Goal: Information Seeking & Learning: Check status

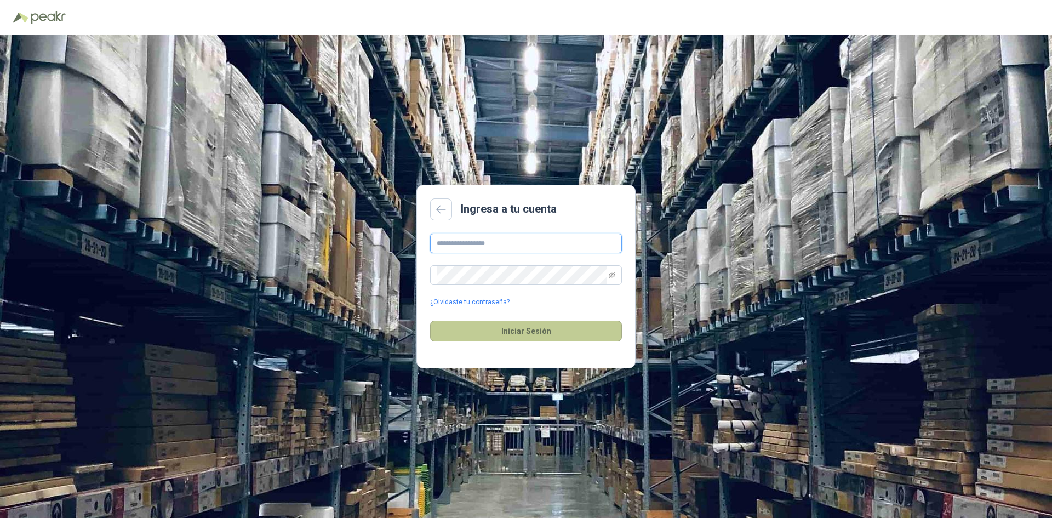
type input "**********"
click at [546, 335] on button "Iniciar Sesión" at bounding box center [526, 331] width 192 height 21
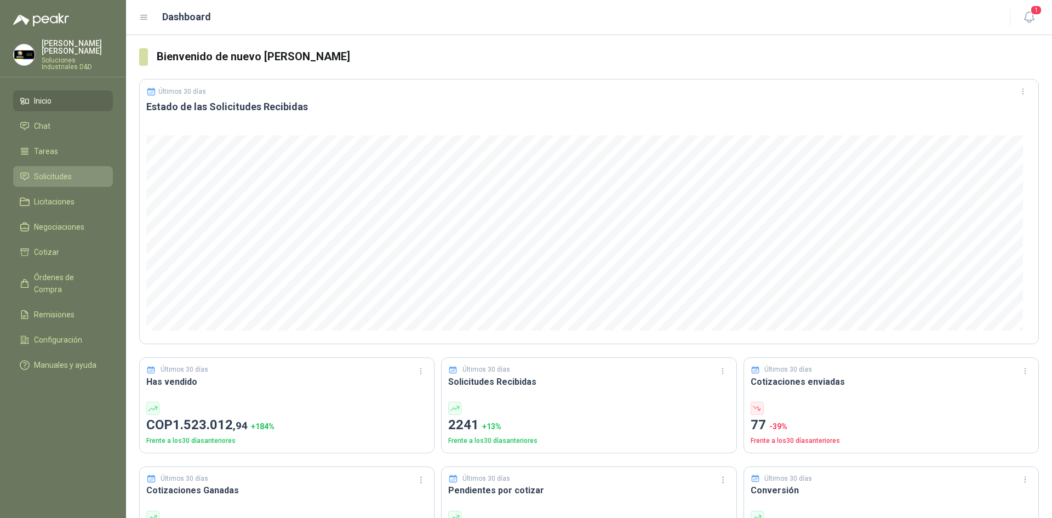
click at [56, 171] on span "Solicitudes" at bounding box center [53, 176] width 38 height 12
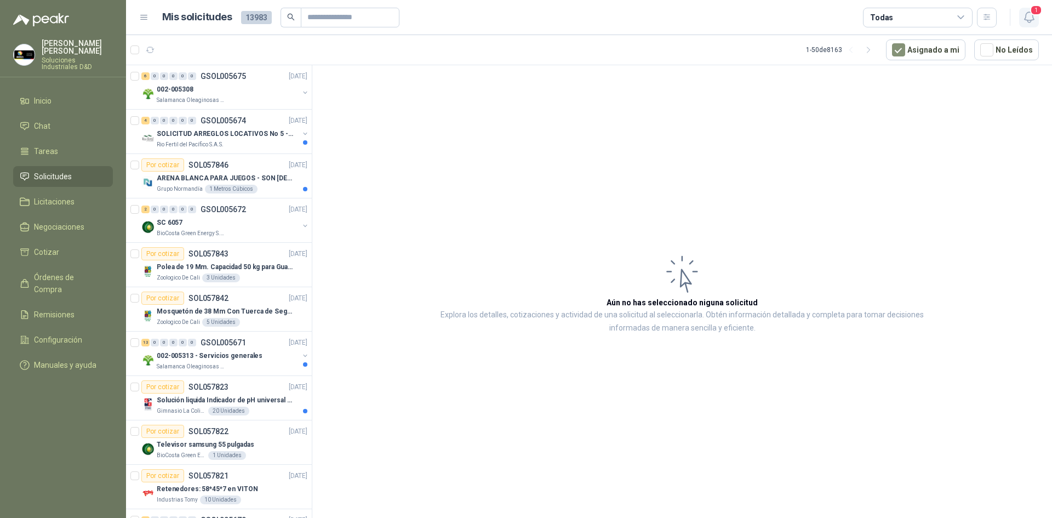
click at [1026, 19] on icon "button" at bounding box center [1029, 17] width 14 height 14
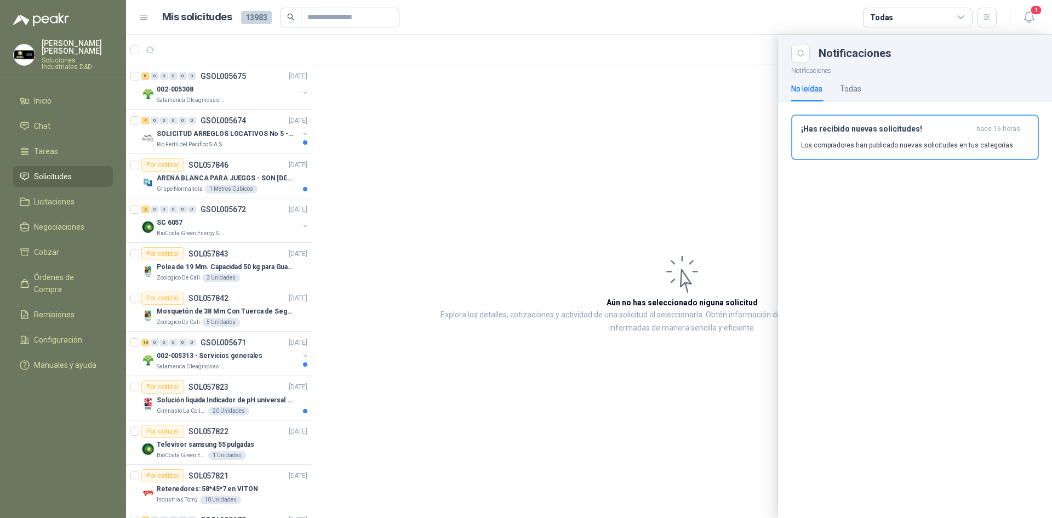
click at [708, 100] on div at bounding box center [589, 276] width 926 height 483
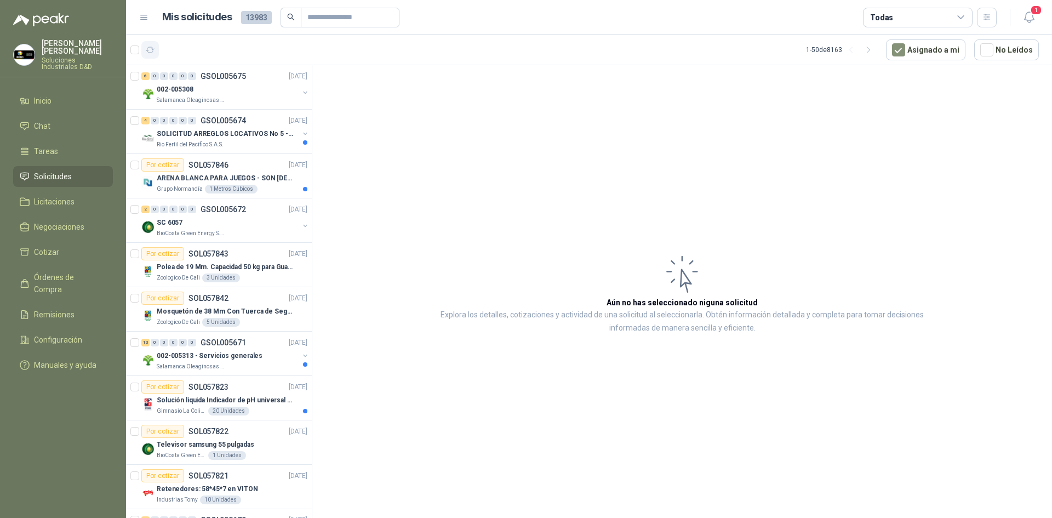
click at [147, 51] on icon "button" at bounding box center [150, 49] width 8 height 5
click at [1025, 20] on icon "button" at bounding box center [1028, 17] width 9 height 10
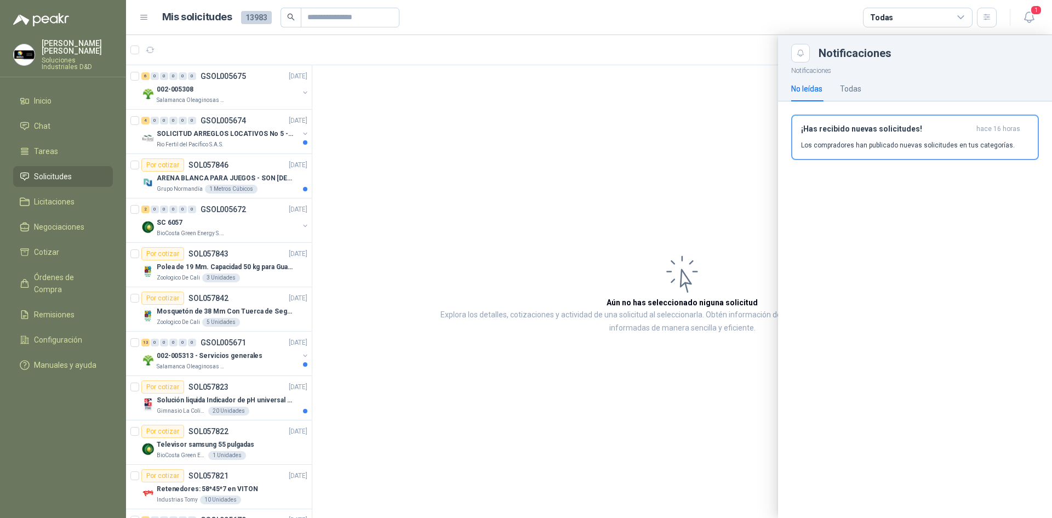
click at [837, 85] on div "No leídas Todas" at bounding box center [826, 88] width 70 height 25
click at [844, 87] on div "Todas" at bounding box center [850, 89] width 21 height 12
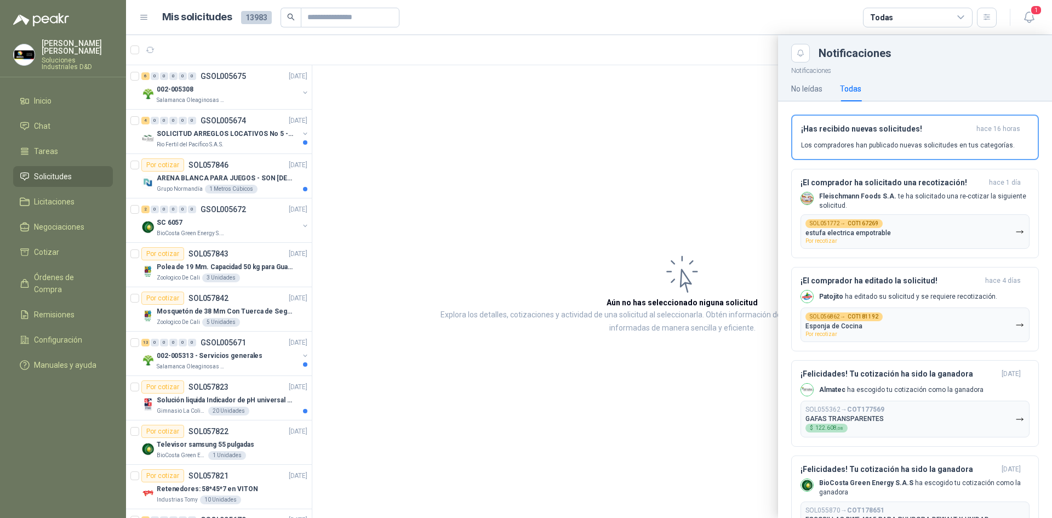
click at [612, 145] on div at bounding box center [589, 276] width 926 height 483
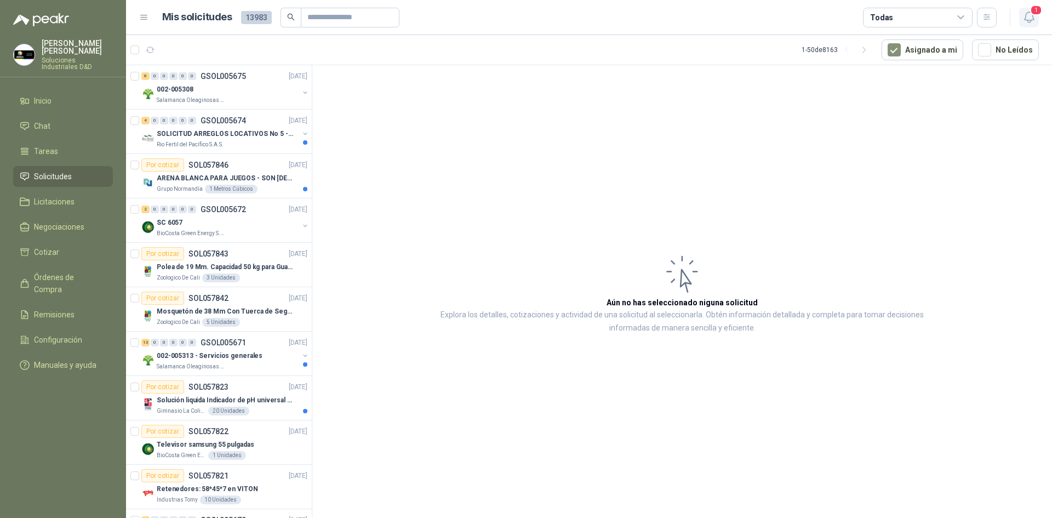
click at [1020, 21] on button "1" at bounding box center [1029, 18] width 20 height 20
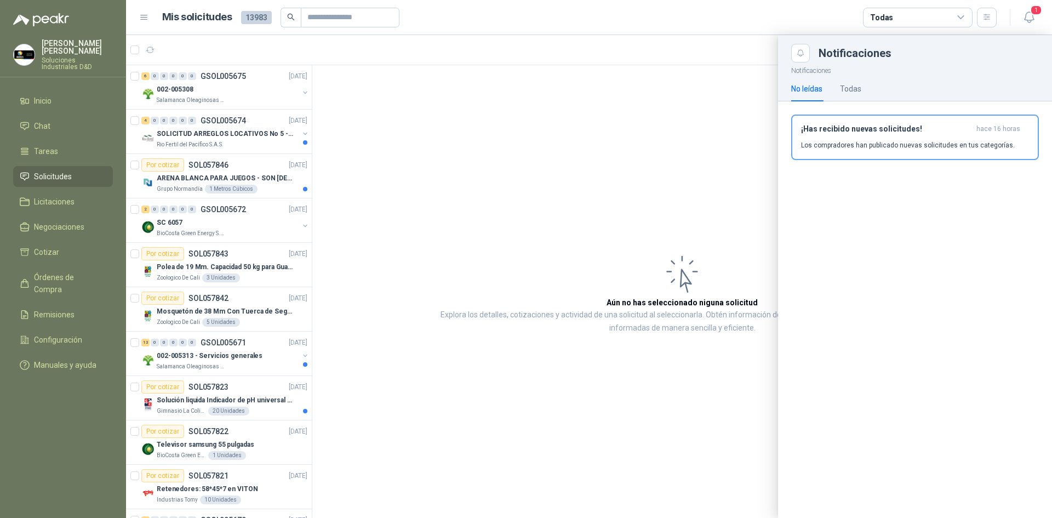
click at [728, 58] on div at bounding box center [589, 276] width 926 height 483
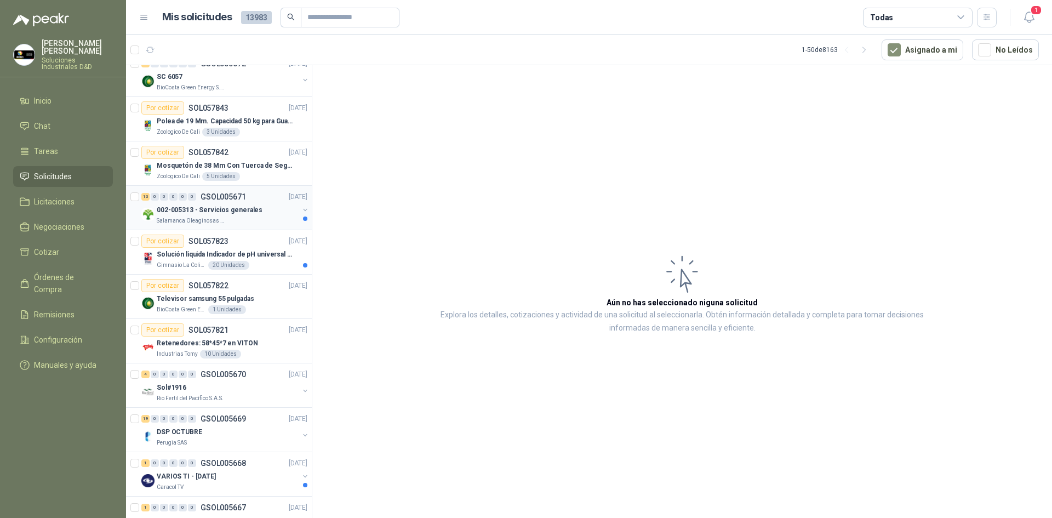
scroll to position [164, 0]
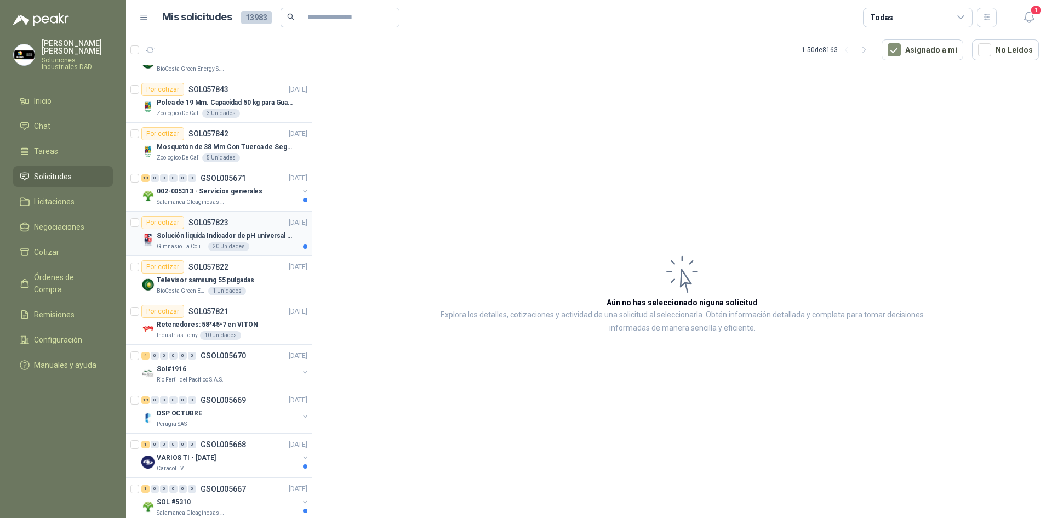
click at [275, 237] on p "Solución liquida Indicador de pH universal de 500ml o 20 de 25ml (no tiras de p…" at bounding box center [225, 236] width 136 height 10
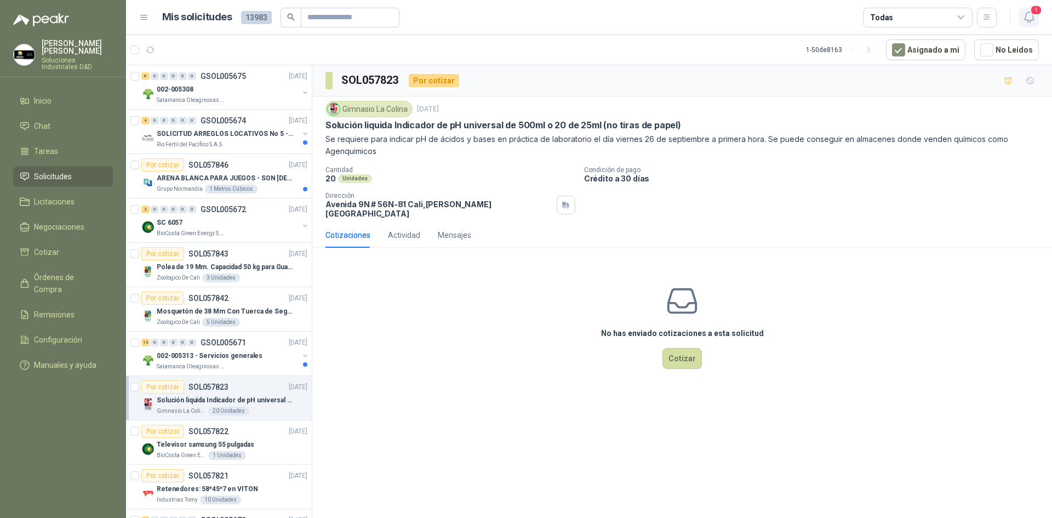
click at [1027, 17] on icon "button" at bounding box center [1029, 17] width 14 height 14
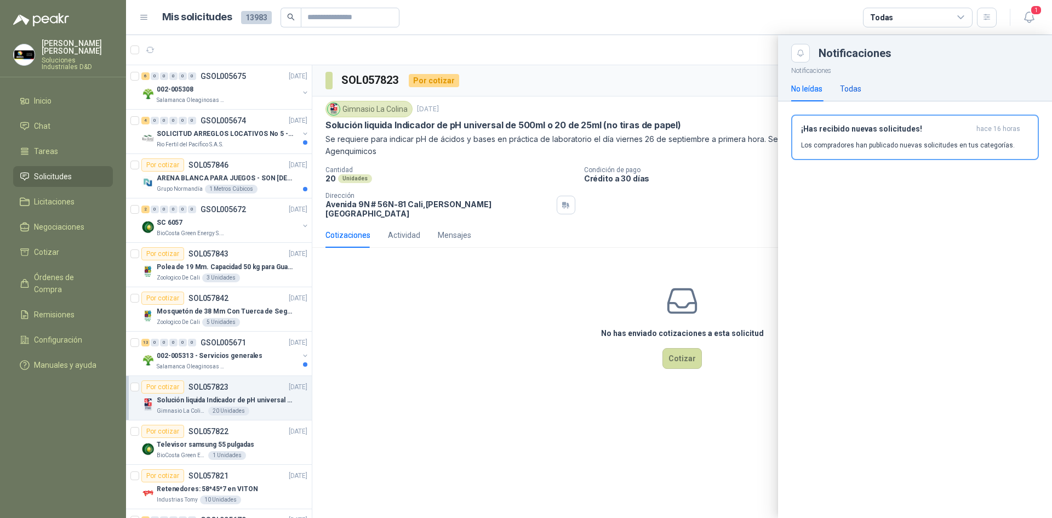
click at [859, 85] on div "Todas" at bounding box center [850, 89] width 21 height 12
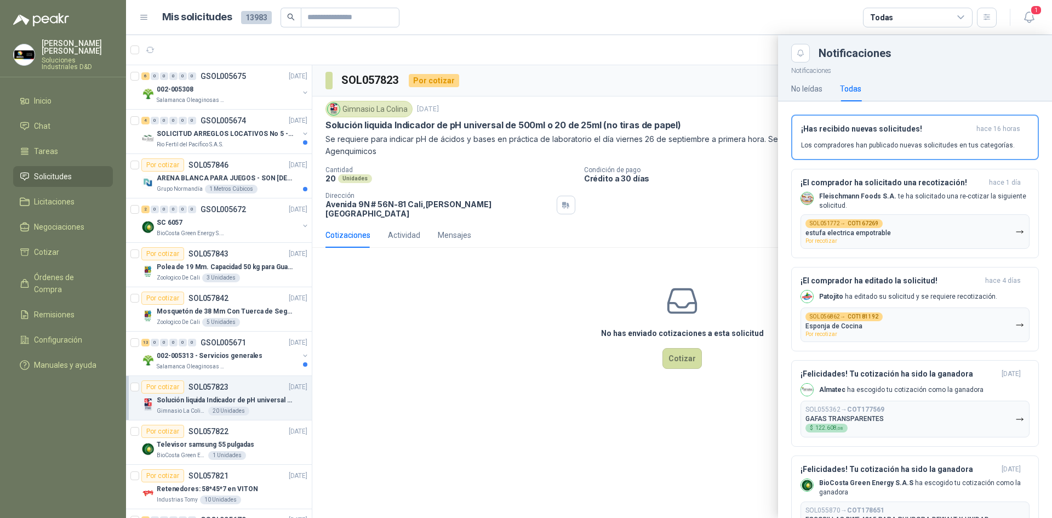
click at [561, 12] on article "Mis solicitudes 13983 Todas" at bounding box center [579, 18] width 835 height 20
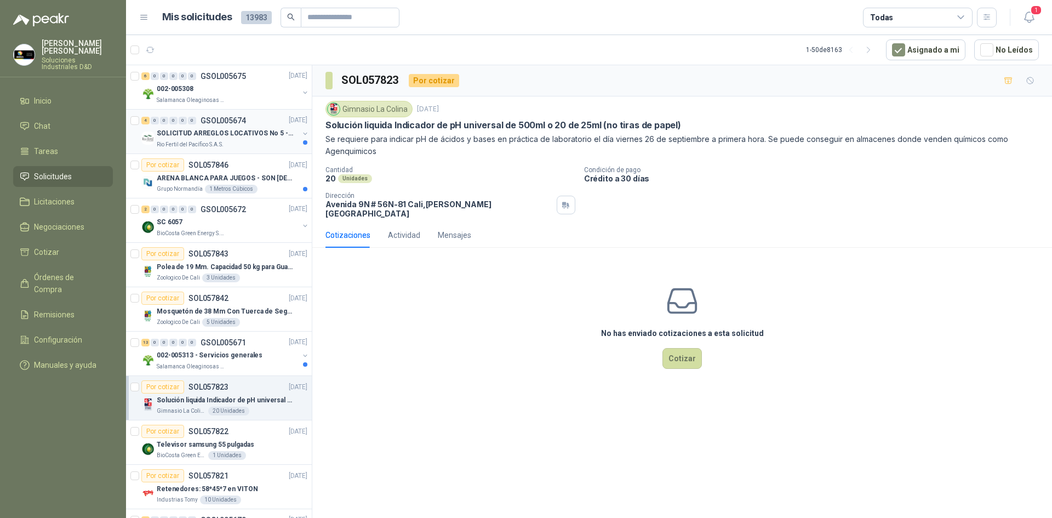
click at [218, 138] on p "SOLICITUD ARREGLOS LOCATIVOS No 5 - PICHINDE" at bounding box center [225, 134] width 136 height 10
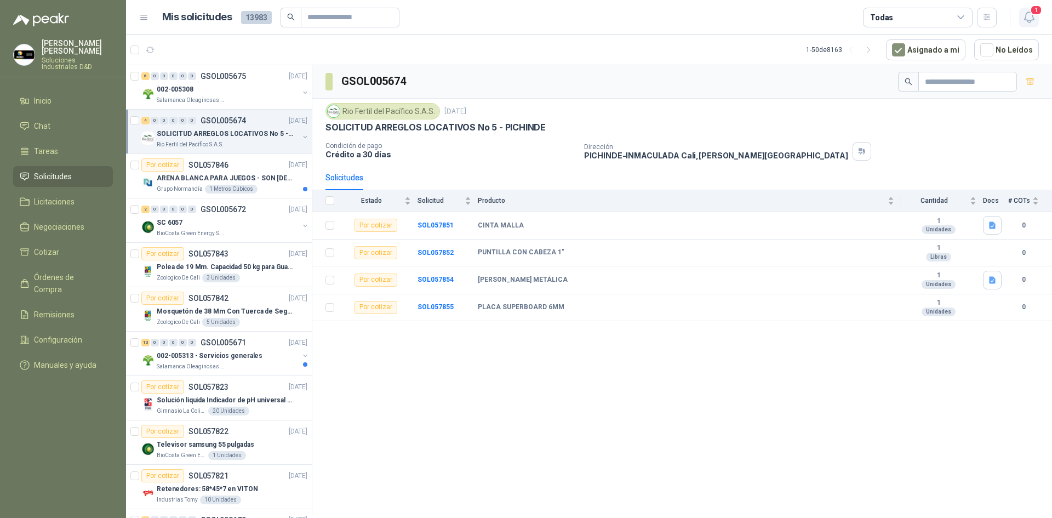
click at [1026, 16] on icon "button" at bounding box center [1029, 17] width 14 height 14
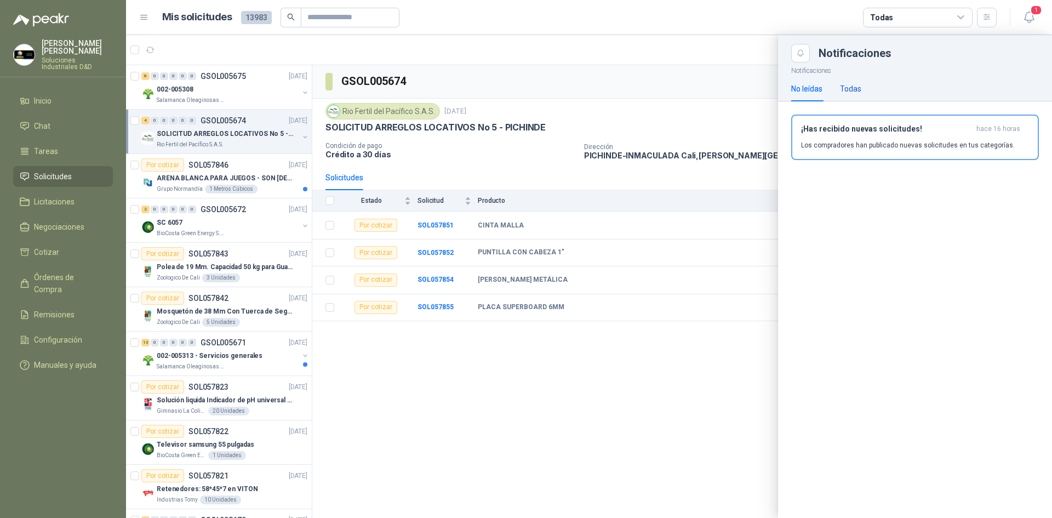
click at [844, 92] on div "Todas" at bounding box center [850, 89] width 21 height 12
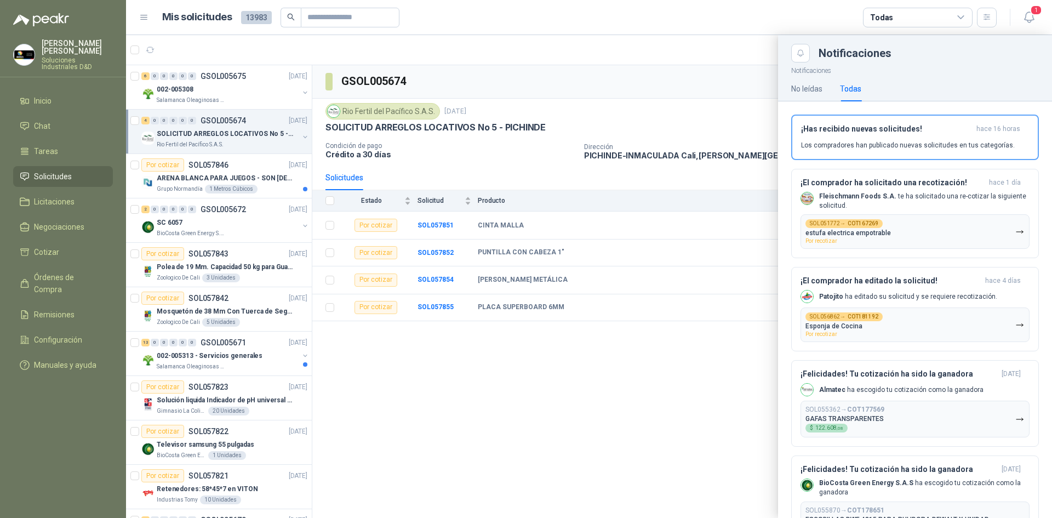
click at [586, 50] on div at bounding box center [589, 276] width 926 height 483
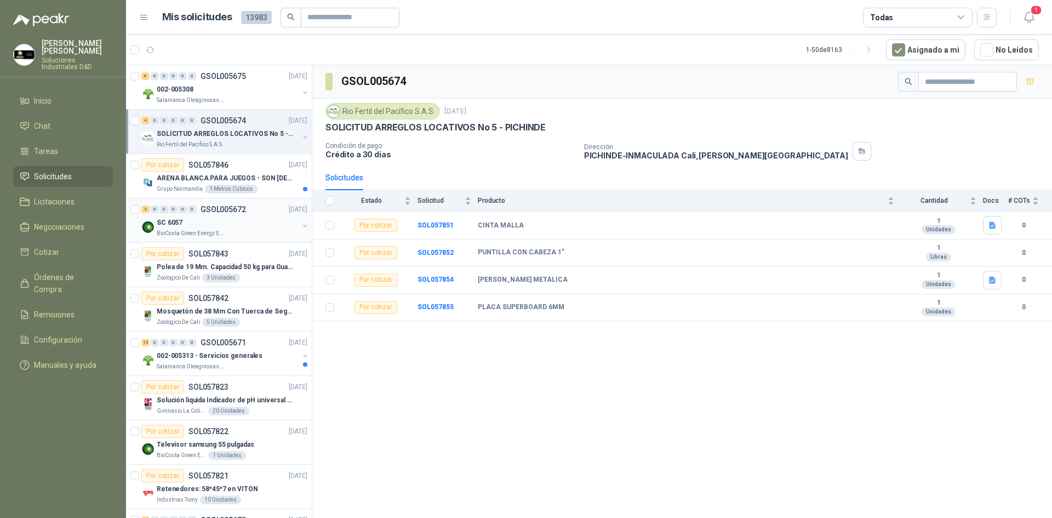
click at [220, 222] on div "SC 6057" at bounding box center [228, 222] width 142 height 13
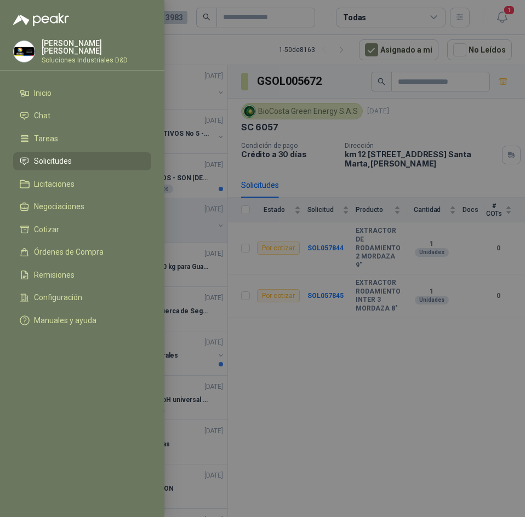
click at [268, 113] on div at bounding box center [262, 258] width 525 height 517
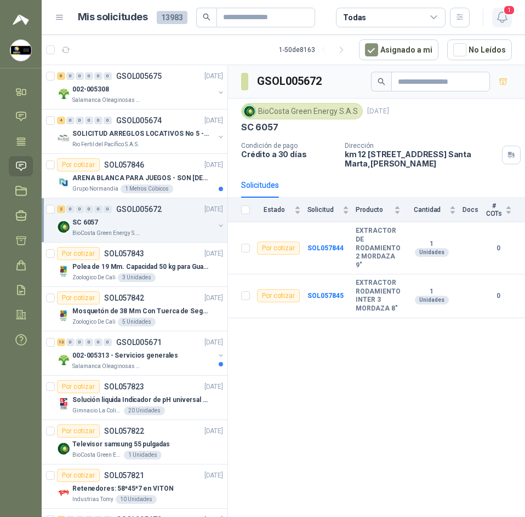
click at [510, 18] on button "1" at bounding box center [502, 18] width 20 height 20
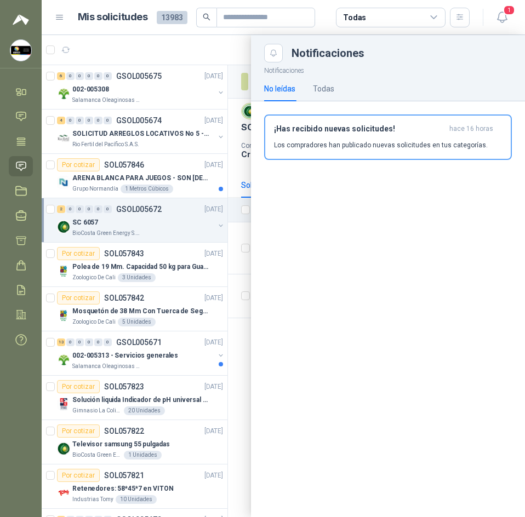
click at [216, 41] on div at bounding box center [283, 276] width 483 height 482
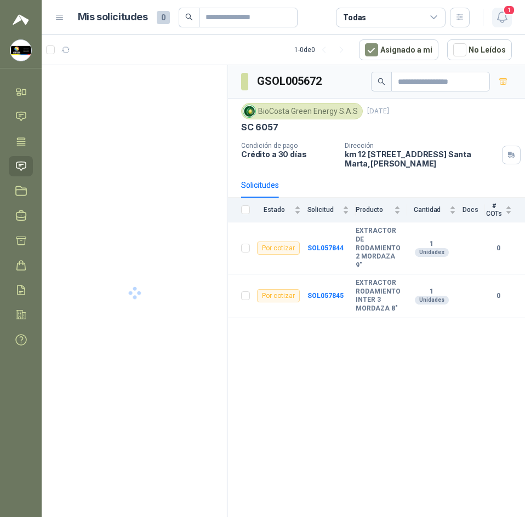
click at [506, 19] on icon "button" at bounding box center [501, 17] width 9 height 10
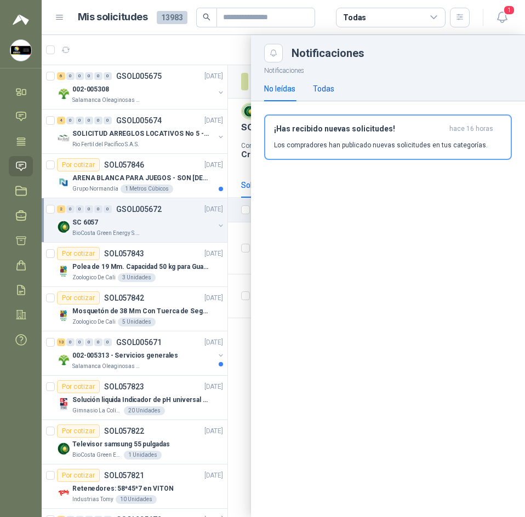
click at [328, 89] on div "Todas" at bounding box center [323, 89] width 21 height 12
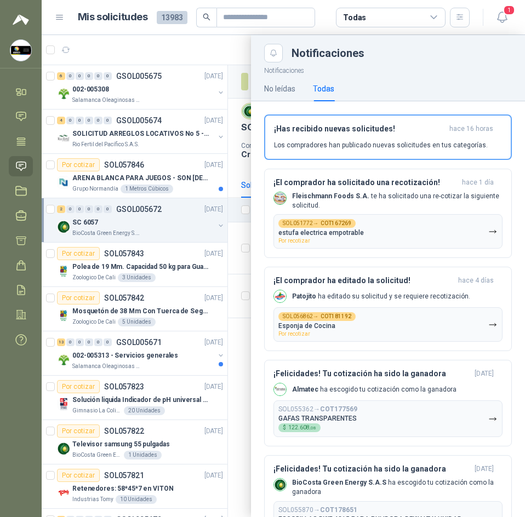
click at [186, 34] on header "Mis solicitudes 13983 Todas 1" at bounding box center [283, 17] width 483 height 35
click at [215, 50] on div at bounding box center [283, 276] width 483 height 482
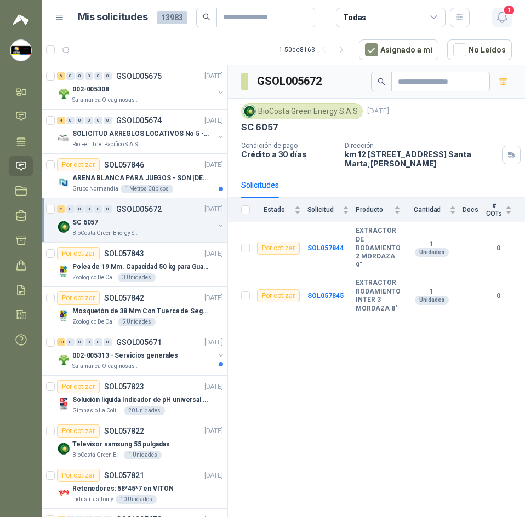
click at [507, 16] on icon "button" at bounding box center [502, 17] width 14 height 14
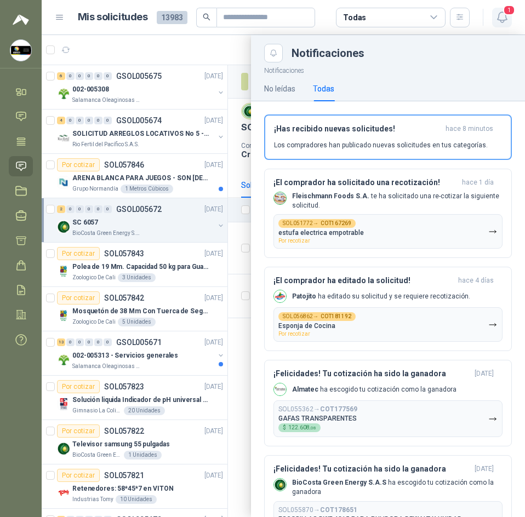
click at [507, 16] on icon "button" at bounding box center [502, 17] width 14 height 14
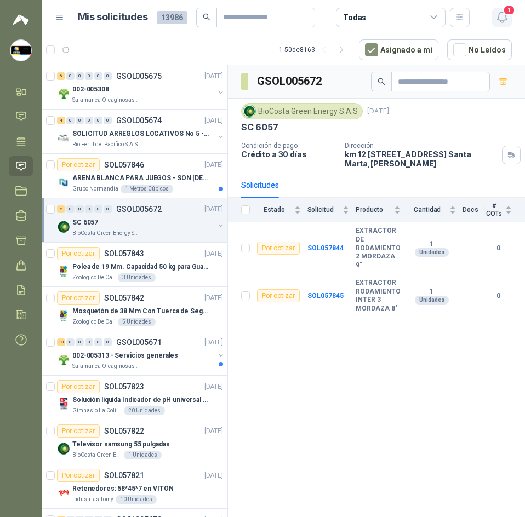
click at [504, 10] on span "1" at bounding box center [509, 10] width 12 height 10
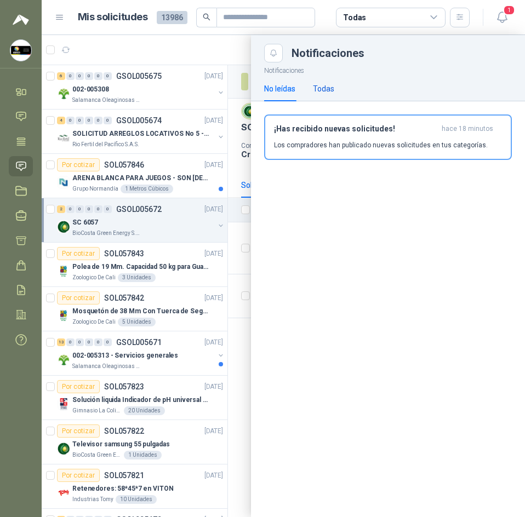
click at [325, 92] on div "Todas" at bounding box center [323, 89] width 21 height 12
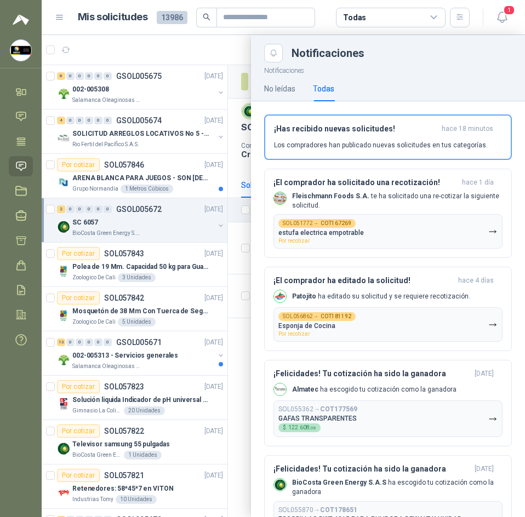
click at [195, 53] on div at bounding box center [283, 276] width 483 height 482
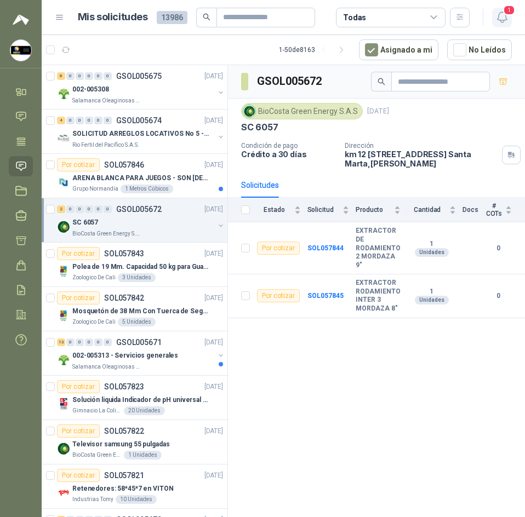
click at [499, 21] on icon "button" at bounding box center [502, 17] width 14 height 14
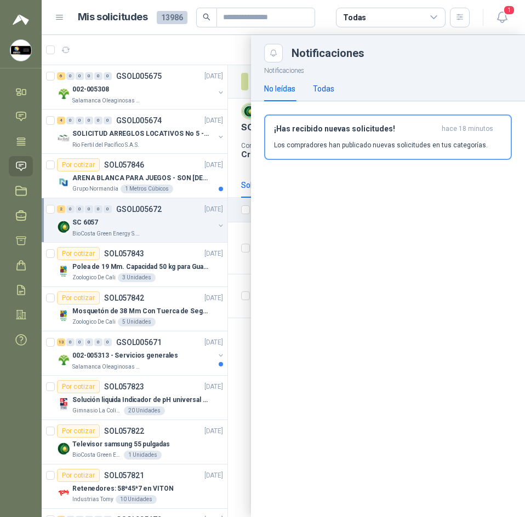
click at [321, 85] on div "Todas" at bounding box center [323, 89] width 21 height 12
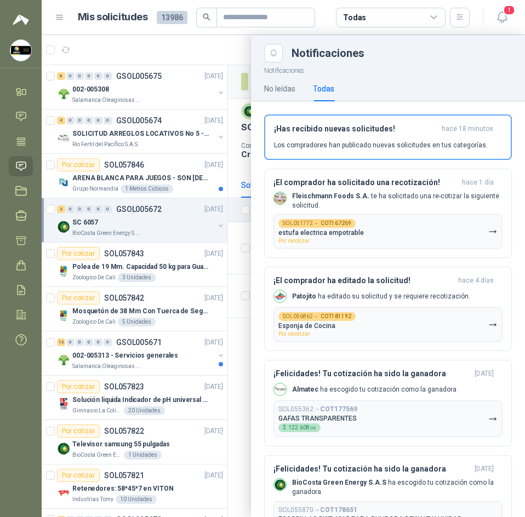
click at [219, 52] on div at bounding box center [283, 276] width 483 height 482
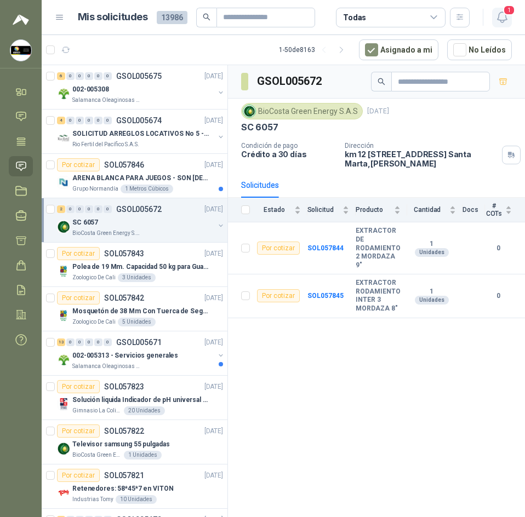
click at [500, 16] on icon "button" at bounding box center [502, 17] width 14 height 14
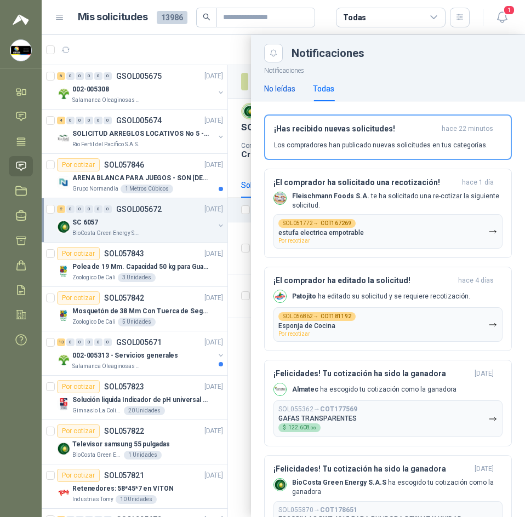
click at [293, 93] on div "No leídas" at bounding box center [279, 89] width 31 height 12
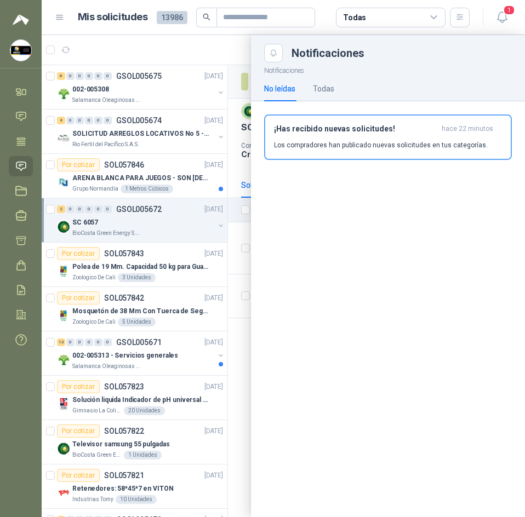
click at [202, 48] on div at bounding box center [283, 276] width 483 height 482
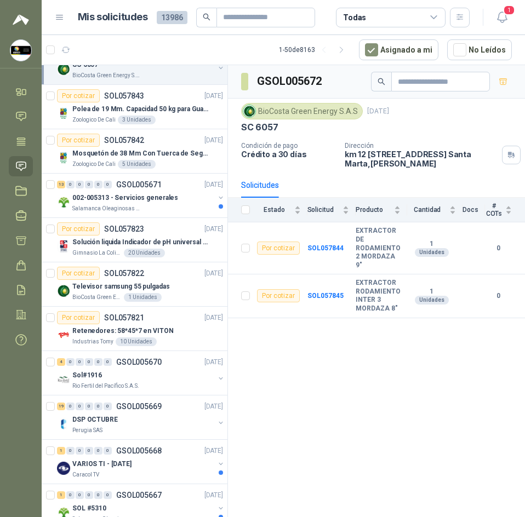
scroll to position [219, 0]
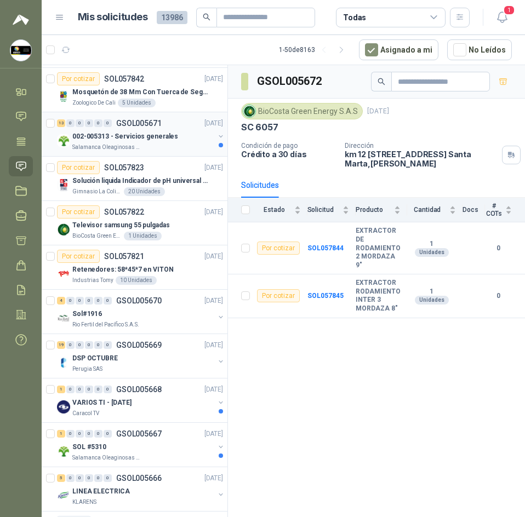
click at [144, 128] on div "13 0 0 0 0 0 GSOL005671 26/09/25" at bounding box center [141, 123] width 168 height 13
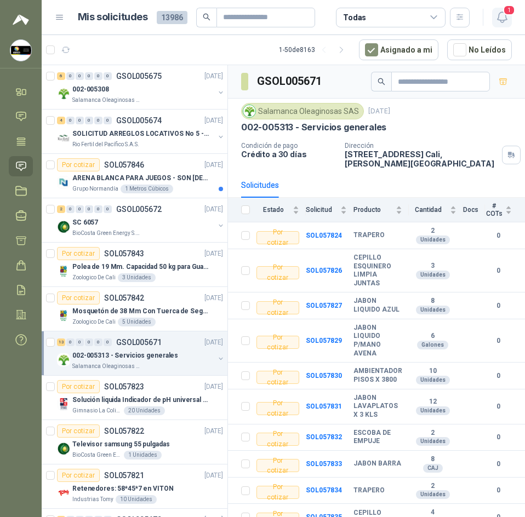
click at [508, 11] on span "1" at bounding box center [509, 10] width 12 height 10
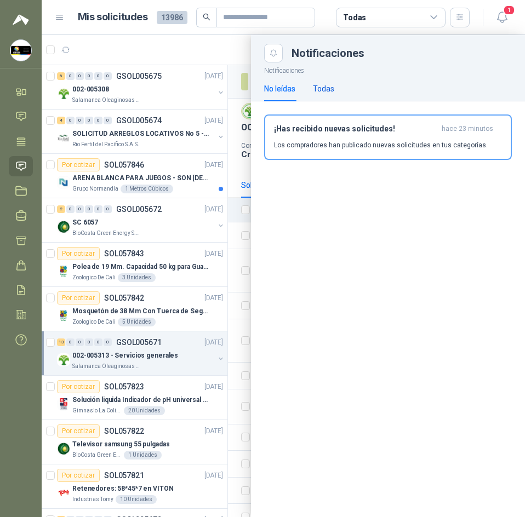
click at [325, 85] on div "Todas" at bounding box center [323, 89] width 21 height 12
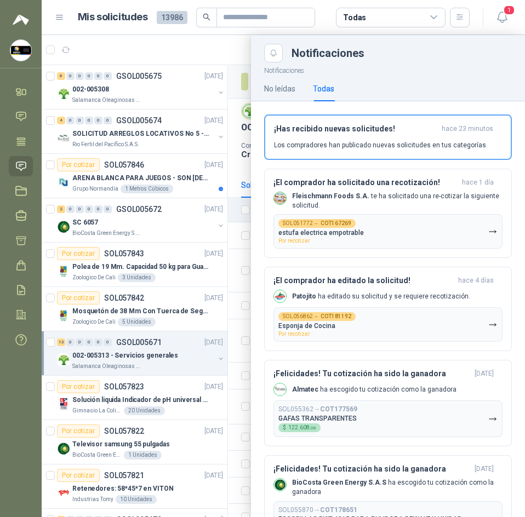
click at [238, 56] on div at bounding box center [283, 276] width 483 height 482
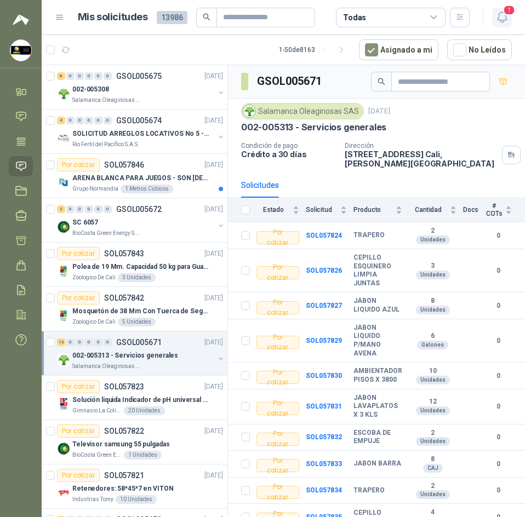
click at [504, 18] on icon "button" at bounding box center [502, 17] width 14 height 14
click at [499, 20] on icon "button" at bounding box center [501, 17] width 9 height 10
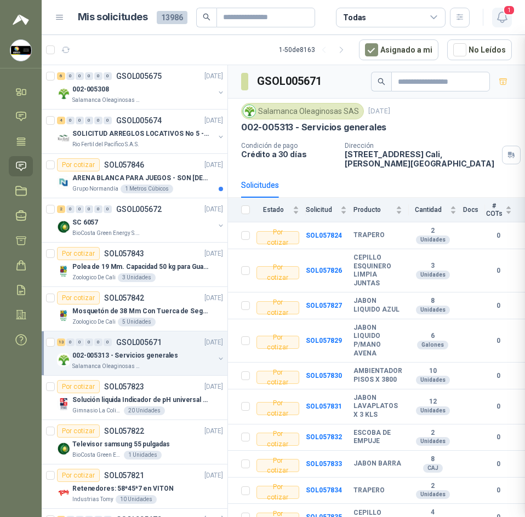
click at [499, 20] on icon "button" at bounding box center [501, 17] width 9 height 10
click at [497, 20] on icon "button" at bounding box center [502, 17] width 14 height 14
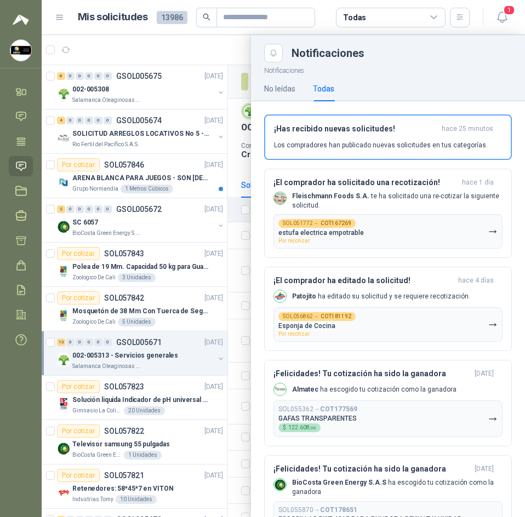
click at [149, 58] on div at bounding box center [283, 276] width 483 height 482
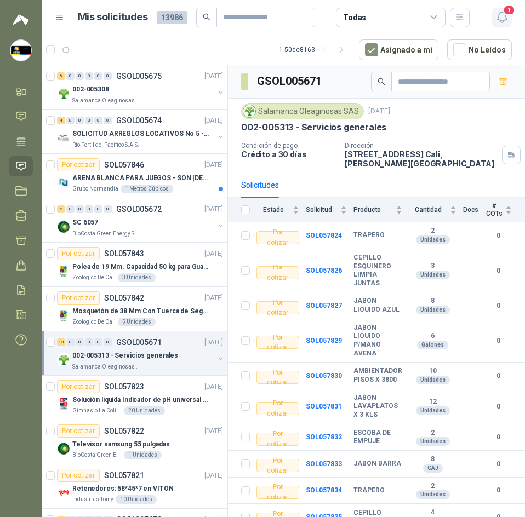
click at [508, 16] on icon "button" at bounding box center [502, 17] width 14 height 14
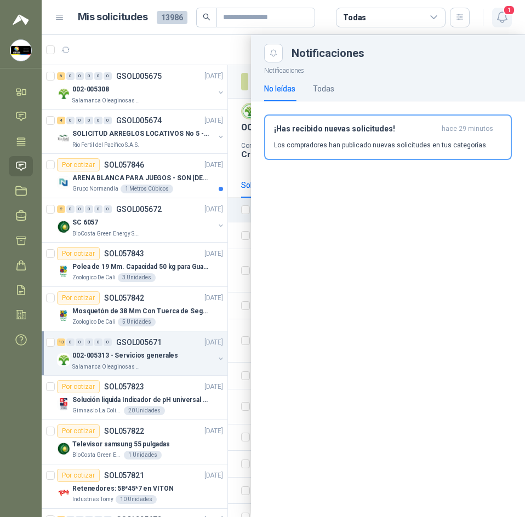
click at [508, 16] on icon "button" at bounding box center [502, 17] width 14 height 14
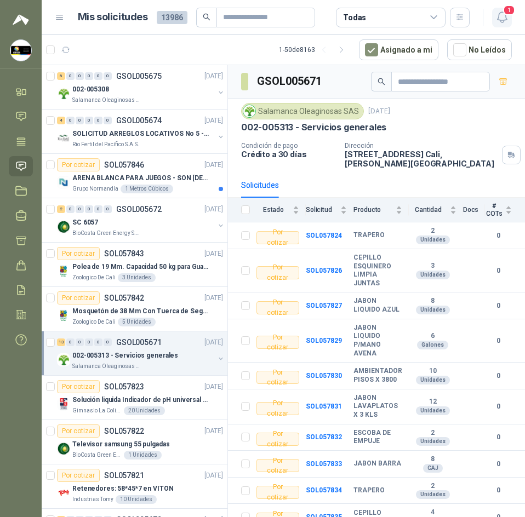
click at [506, 15] on span "1" at bounding box center [509, 10] width 12 height 10
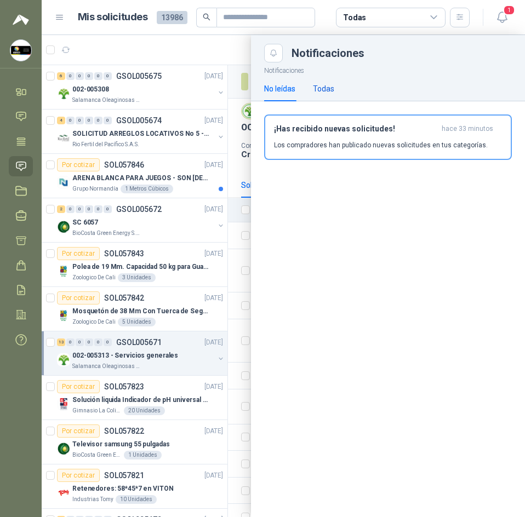
click at [330, 92] on div "Todas" at bounding box center [323, 89] width 21 height 12
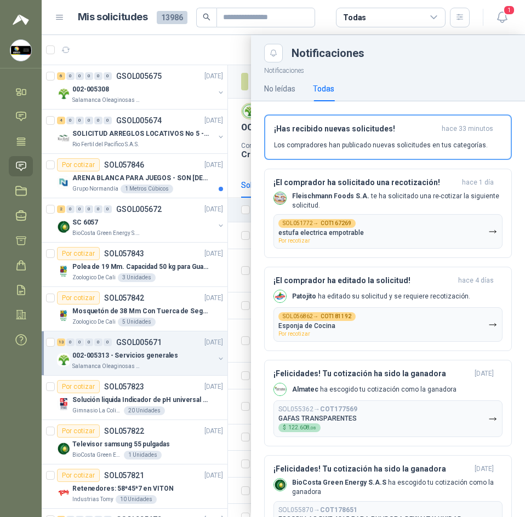
click at [182, 62] on div at bounding box center [283, 276] width 483 height 482
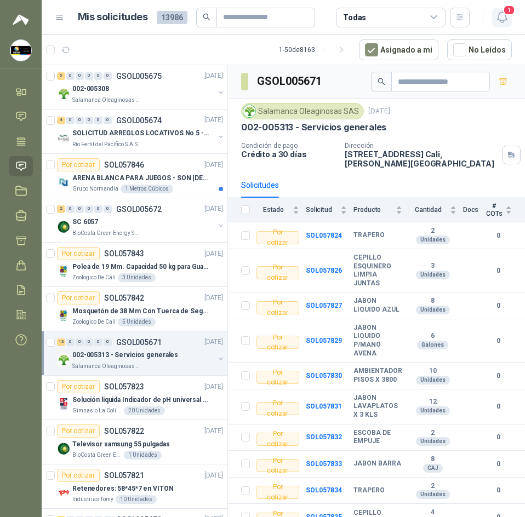
click at [500, 13] on icon "button" at bounding box center [502, 17] width 14 height 14
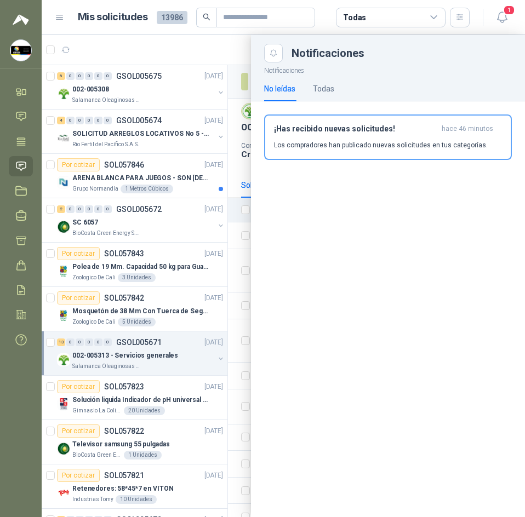
click at [174, 45] on div at bounding box center [283, 276] width 483 height 482
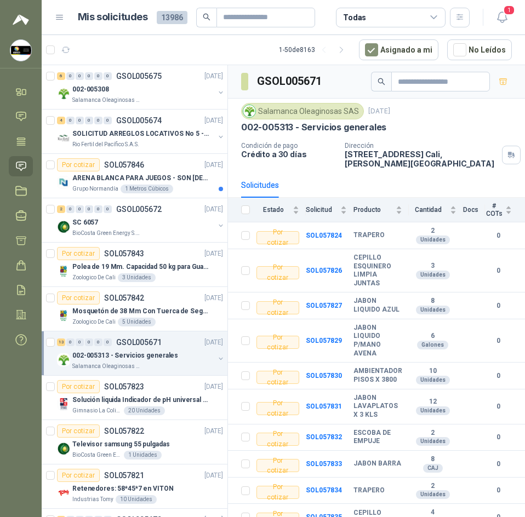
click at [492, 8] on button "1" at bounding box center [502, 18] width 20 height 20
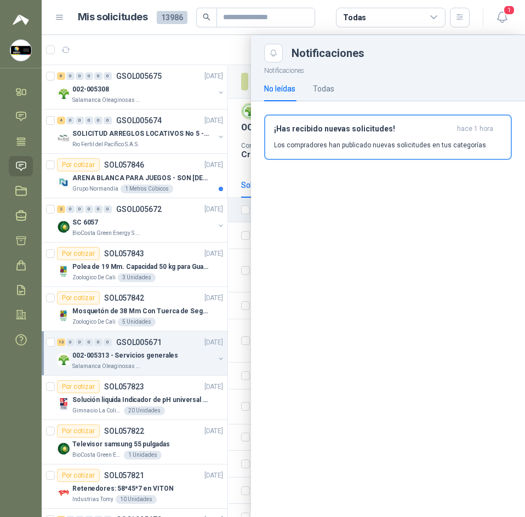
click at [237, 56] on div at bounding box center [283, 276] width 483 height 482
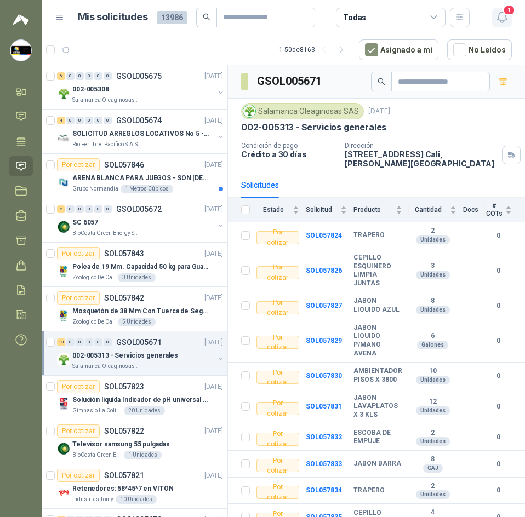
click at [504, 20] on icon "button" at bounding box center [501, 17] width 9 height 10
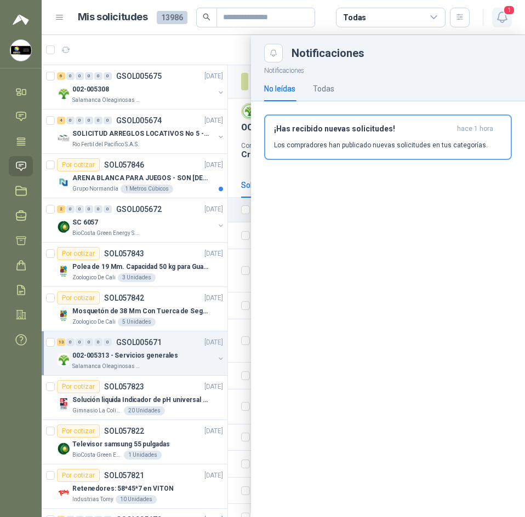
click at [504, 20] on icon "button" at bounding box center [501, 17] width 9 height 10
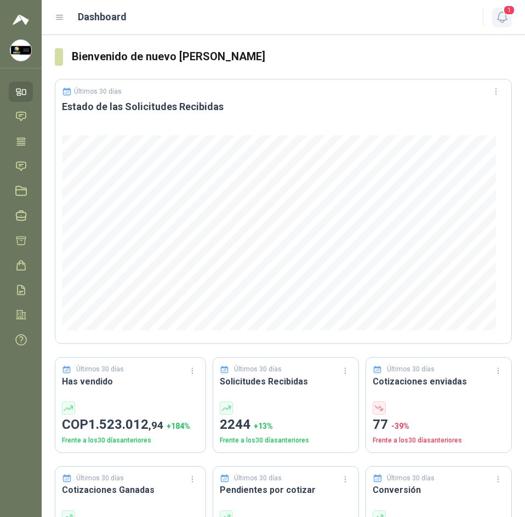
click at [505, 15] on span "1" at bounding box center [509, 10] width 12 height 10
click at [18, 163] on icon at bounding box center [21, 167] width 12 height 12
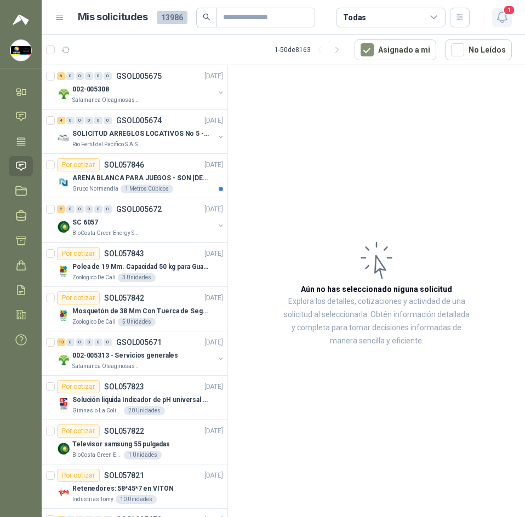
click at [504, 18] on icon "button" at bounding box center [502, 17] width 14 height 14
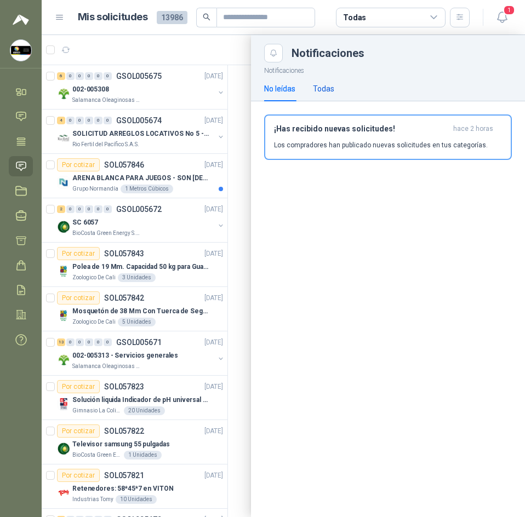
click at [331, 84] on div "Todas" at bounding box center [323, 89] width 21 height 12
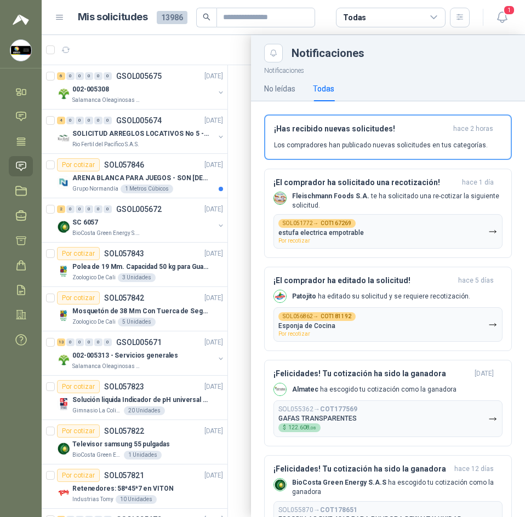
click at [97, 47] on div at bounding box center [283, 276] width 483 height 482
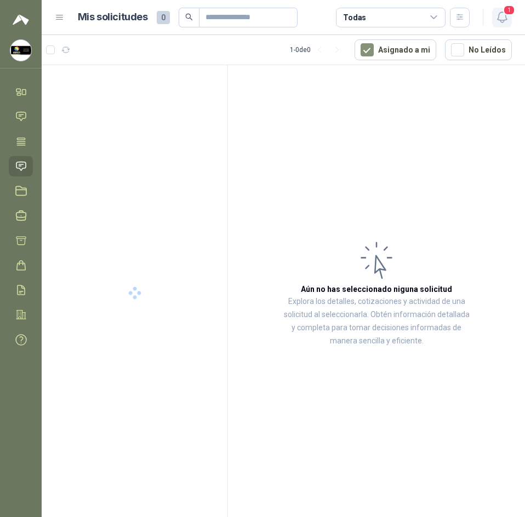
click at [499, 25] on button "1" at bounding box center [502, 18] width 20 height 20
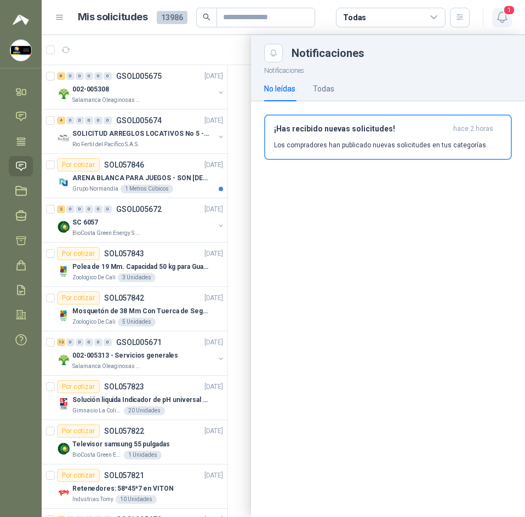
click at [499, 25] on button "1" at bounding box center [502, 18] width 20 height 20
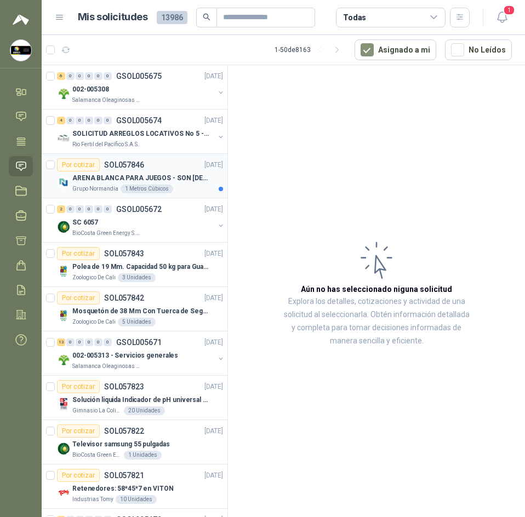
click at [167, 182] on p "ARENA BLANCA PARA JUEGOS - SON [DEMOGRAPHIC_DATA].31 METROS CUBICOS" at bounding box center [140, 178] width 136 height 10
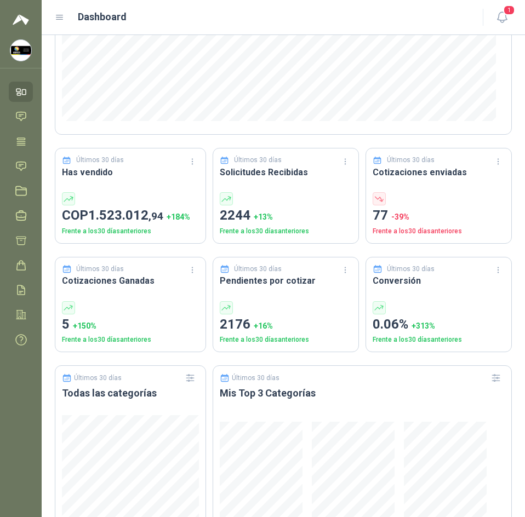
scroll to position [219, 0]
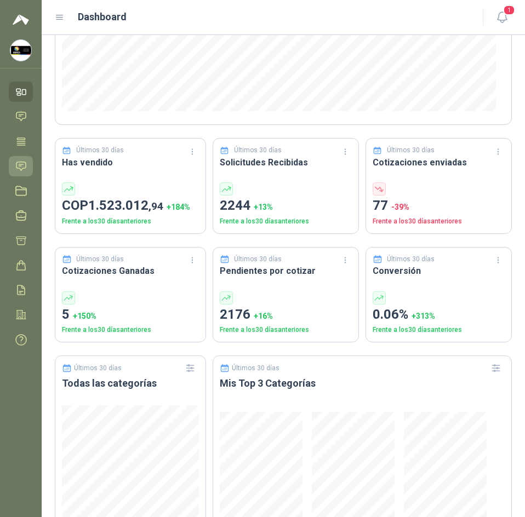
click at [19, 168] on icon at bounding box center [21, 167] width 12 height 12
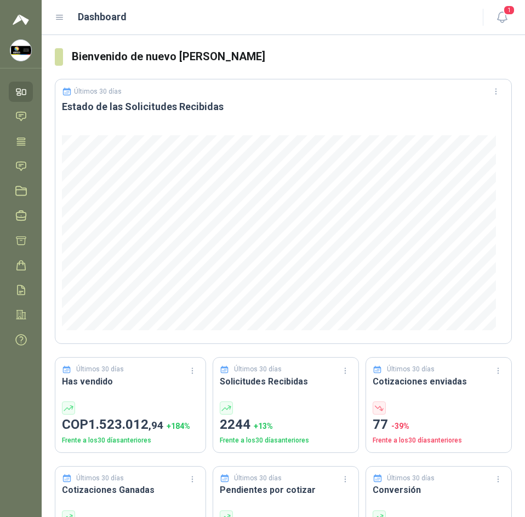
click at [17, 153] on ul "Inicio Chat Tareas Solicitudes Licitaciones Negociaciones Cotizar Órdenes de Co…" at bounding box center [21, 218] width 42 height 273
click at [20, 164] on icon at bounding box center [21, 167] width 12 height 12
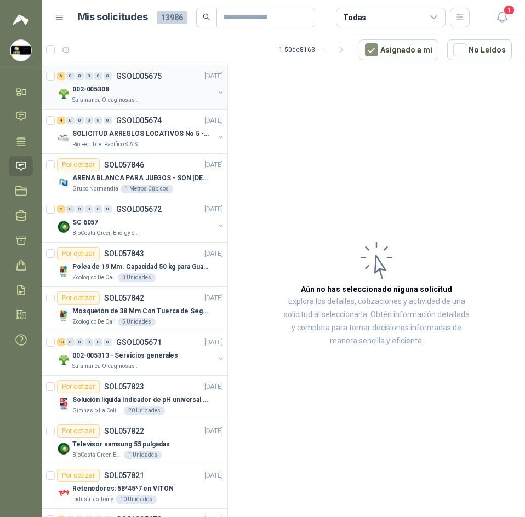
click at [125, 98] on p "Salamanca Oleaginosas SAS" at bounding box center [106, 100] width 69 height 9
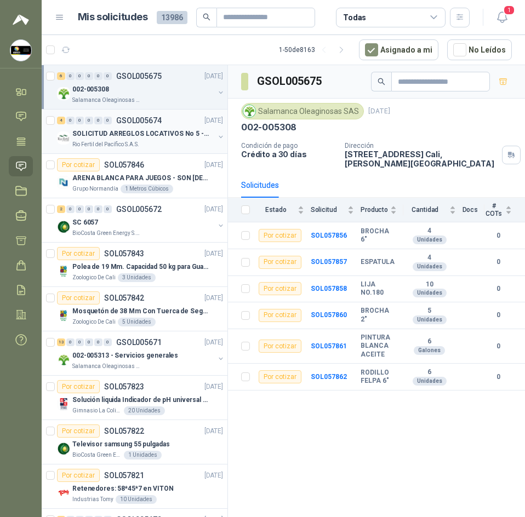
click at [119, 139] on p "SOLICITUD ARREGLOS LOCATIVOS No 5 - PICHINDE" at bounding box center [140, 134] width 136 height 10
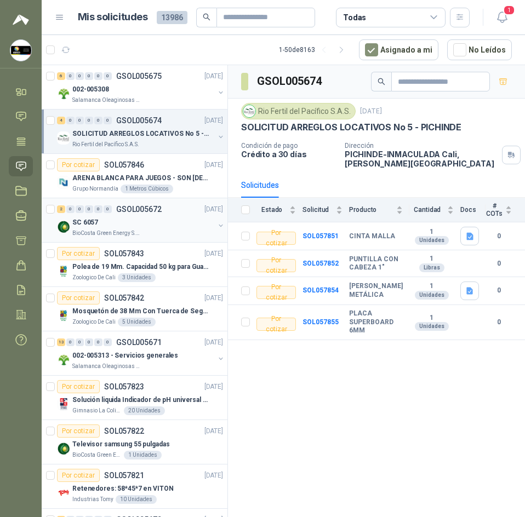
click at [156, 222] on div "SC 6057" at bounding box center [143, 222] width 142 height 13
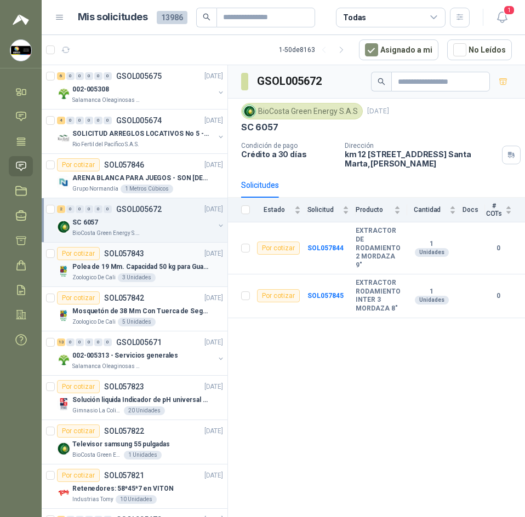
click at [147, 262] on p "Polea de 19 Mm. Capacidad 50 kg para Guaya. Cable O [GEOGRAPHIC_DATA]" at bounding box center [140, 267] width 136 height 10
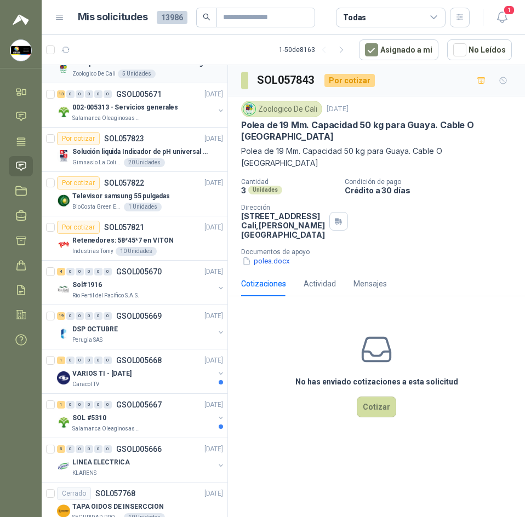
scroll to position [219, 0]
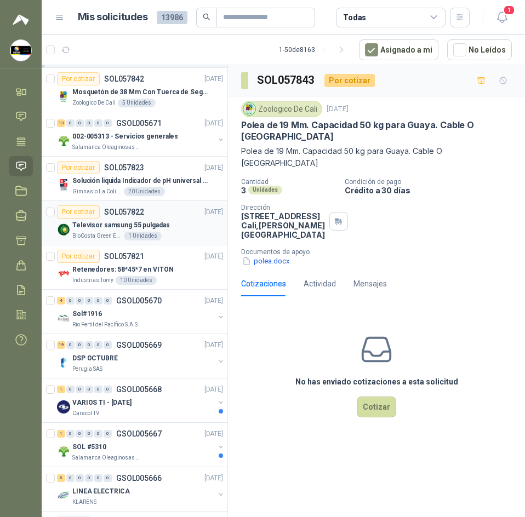
click at [167, 214] on div "Por cotizar SOL057822 26/09/25" at bounding box center [140, 211] width 166 height 13
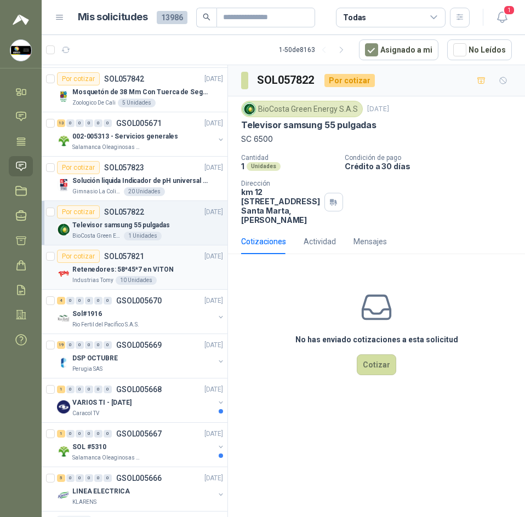
click at [158, 265] on p "Retenedores: 58*45*7 en VITON" at bounding box center [122, 270] width 101 height 10
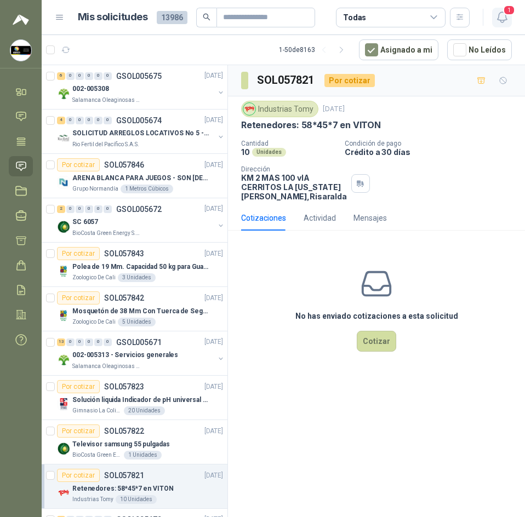
click at [496, 10] on button "1" at bounding box center [502, 18] width 20 height 20
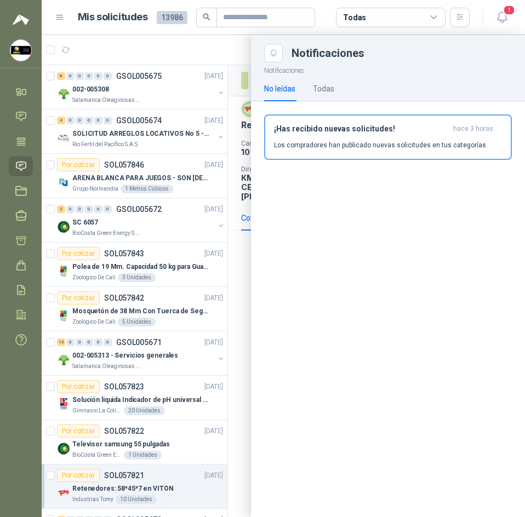
click at [207, 27] on header "Mis solicitudes 13986 Todas 1" at bounding box center [283, 17] width 483 height 35
click at [207, 38] on div at bounding box center [283, 276] width 483 height 482
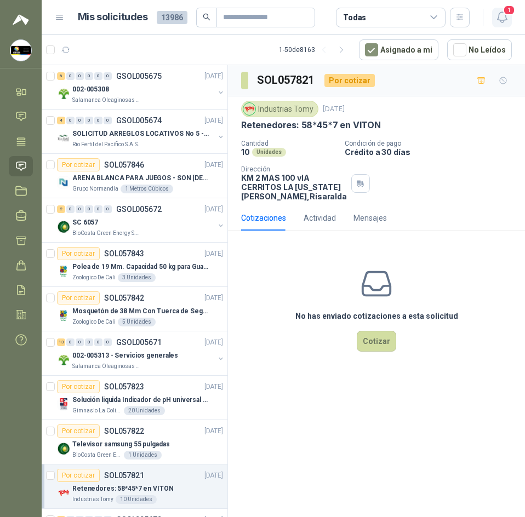
click at [495, 11] on icon "button" at bounding box center [502, 17] width 14 height 14
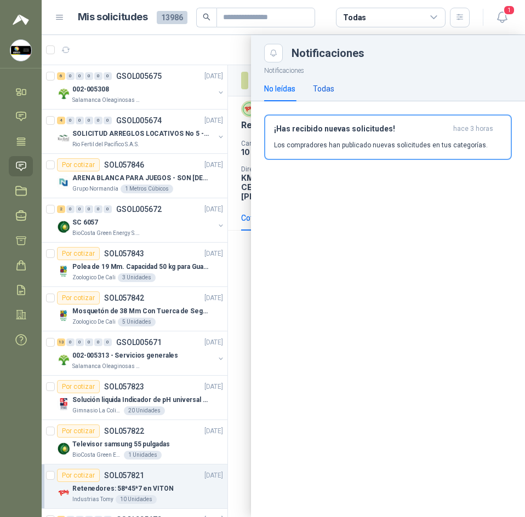
click at [329, 87] on div "Todas" at bounding box center [323, 89] width 21 height 12
